Goal: Task Accomplishment & Management: Complete application form

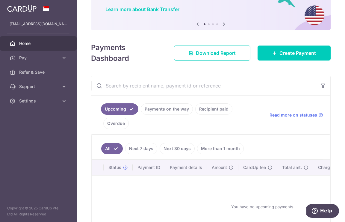
scroll to position [47, 0]
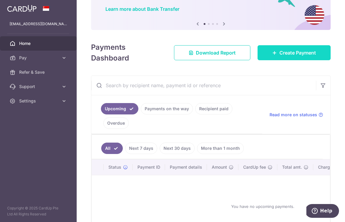
click at [277, 52] on icon at bounding box center [274, 52] width 5 height 5
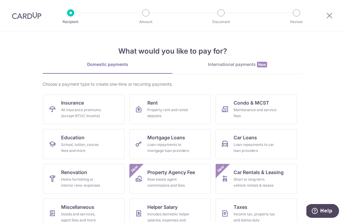
scroll to position [46, 0]
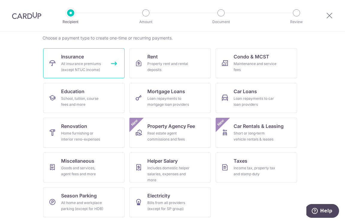
click at [81, 70] on div "All insurance premiums (except NTUC Income)" at bounding box center [82, 67] width 43 height 12
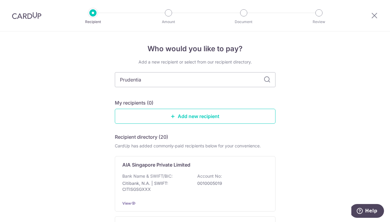
type input "Prudential"
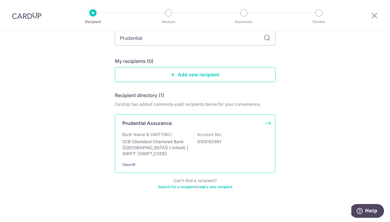
scroll to position [42, 0]
click at [212, 151] on div "Bank Name & SWIFT/BIC: SCB (Standard Chartered Bank (Singapore) Limited) | SWIF…" at bounding box center [195, 143] width 146 height 25
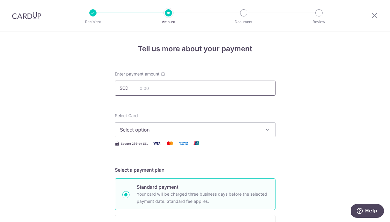
click at [179, 88] on input "text" at bounding box center [195, 88] width 161 height 15
click at [204, 116] on div "Select Card Select option Add credit card Your Cards **** 9488" at bounding box center [195, 125] width 161 height 25
type input "991.00"
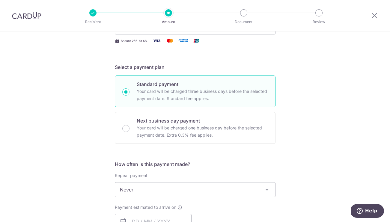
scroll to position [191, 0]
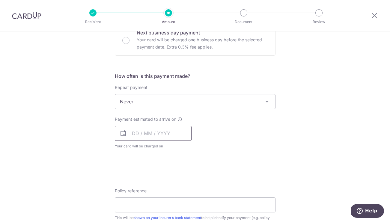
click at [134, 135] on input "text" at bounding box center [153, 133] width 77 height 15
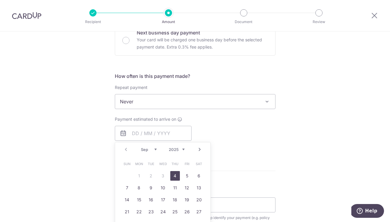
click at [218, 128] on div "Payment estimated to arrive on Prev Next Sep Oct Nov Dec 2025 2026 2027 2028 20…" at bounding box center [195, 132] width 168 height 33
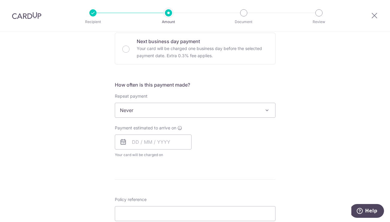
scroll to position [236, 0]
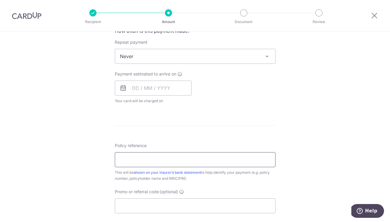
click at [163, 156] on input "Policy reference" at bounding box center [195, 159] width 161 height 15
paste input "69381256"
paste input "69381247"
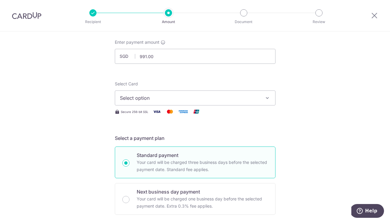
scroll to position [10, 0]
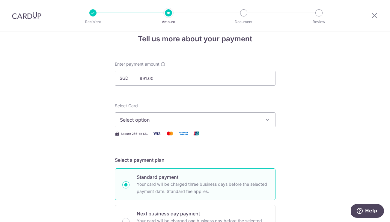
type input "69381256 and 69381247"
click at [171, 124] on button "Select option" at bounding box center [195, 119] width 161 height 15
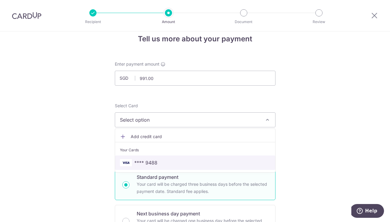
click at [156, 166] on span "**** 9488" at bounding box center [145, 162] width 23 height 7
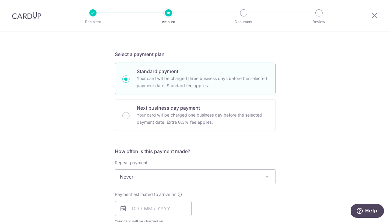
scroll to position [119, 0]
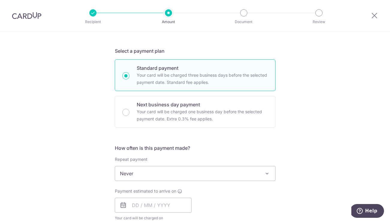
click at [143, 175] on span "Never" at bounding box center [195, 173] width 160 height 14
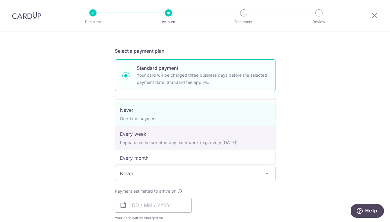
click at [329, 120] on div "Tell us more about your payment Enter payment amount SGD 991.00 991.00 Select C…" at bounding box center [195, 183] width 390 height 542
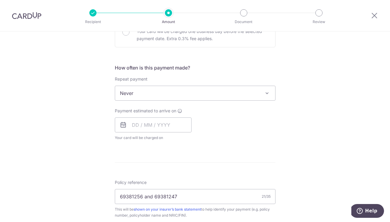
scroll to position [216, 0]
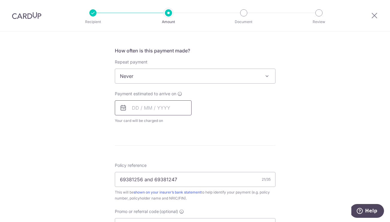
click at [132, 105] on input "text" at bounding box center [153, 107] width 77 height 15
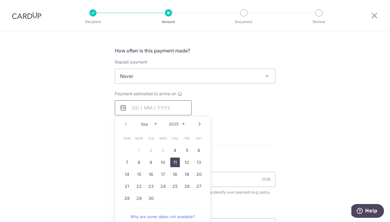
scroll to position [227, 0]
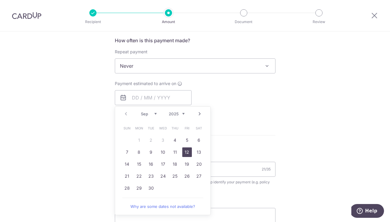
click at [186, 155] on link "12" at bounding box center [187, 152] width 10 height 10
type input "12/09/2025"
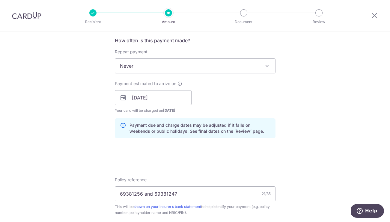
click at [70, 153] on div "Tell us more about your payment Enter payment amount SGD 991.00 991.00 Select C…" at bounding box center [195, 88] width 390 height 567
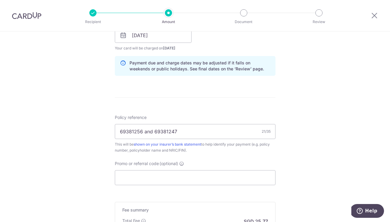
scroll to position [376, 0]
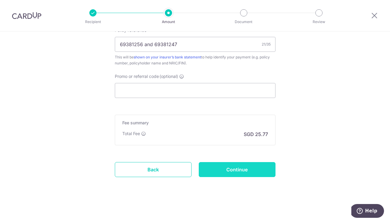
click at [223, 171] on input "Continue" at bounding box center [237, 169] width 77 height 15
type input "Create Schedule"
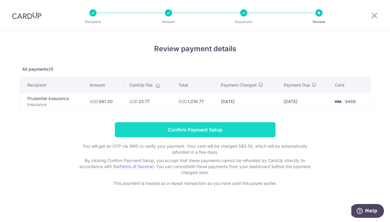
click at [223, 130] on input "Confirm Payment Setup" at bounding box center [195, 129] width 161 height 15
